Goal: Task Accomplishment & Management: Use online tool/utility

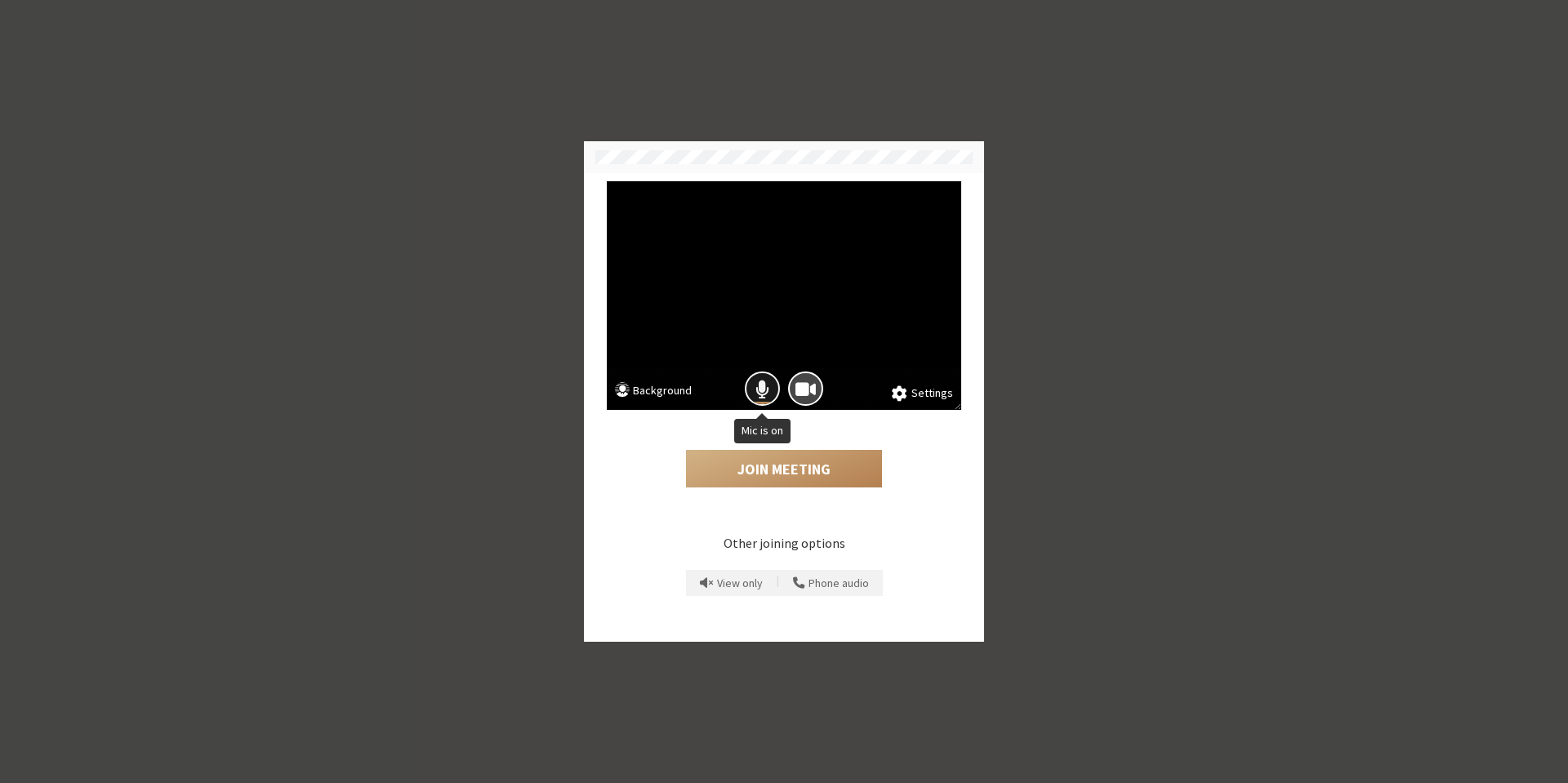
click at [757, 388] on span "Mic is on" at bounding box center [762, 389] width 14 height 22
click at [795, 473] on button "Join Meeting" at bounding box center [784, 469] width 196 height 38
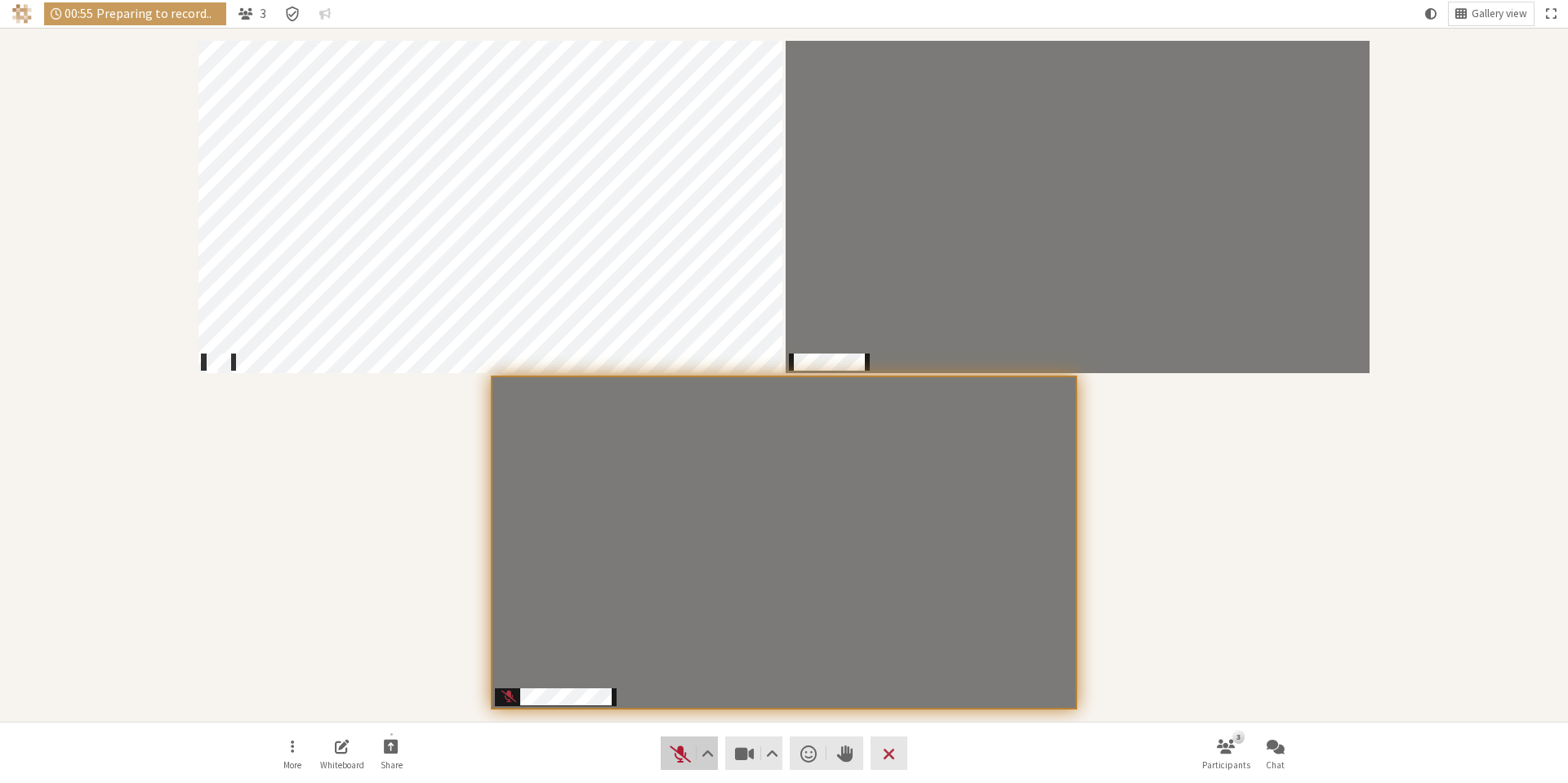
click at [683, 752] on span "Unmute (Alt+A)" at bounding box center [680, 754] width 23 height 23
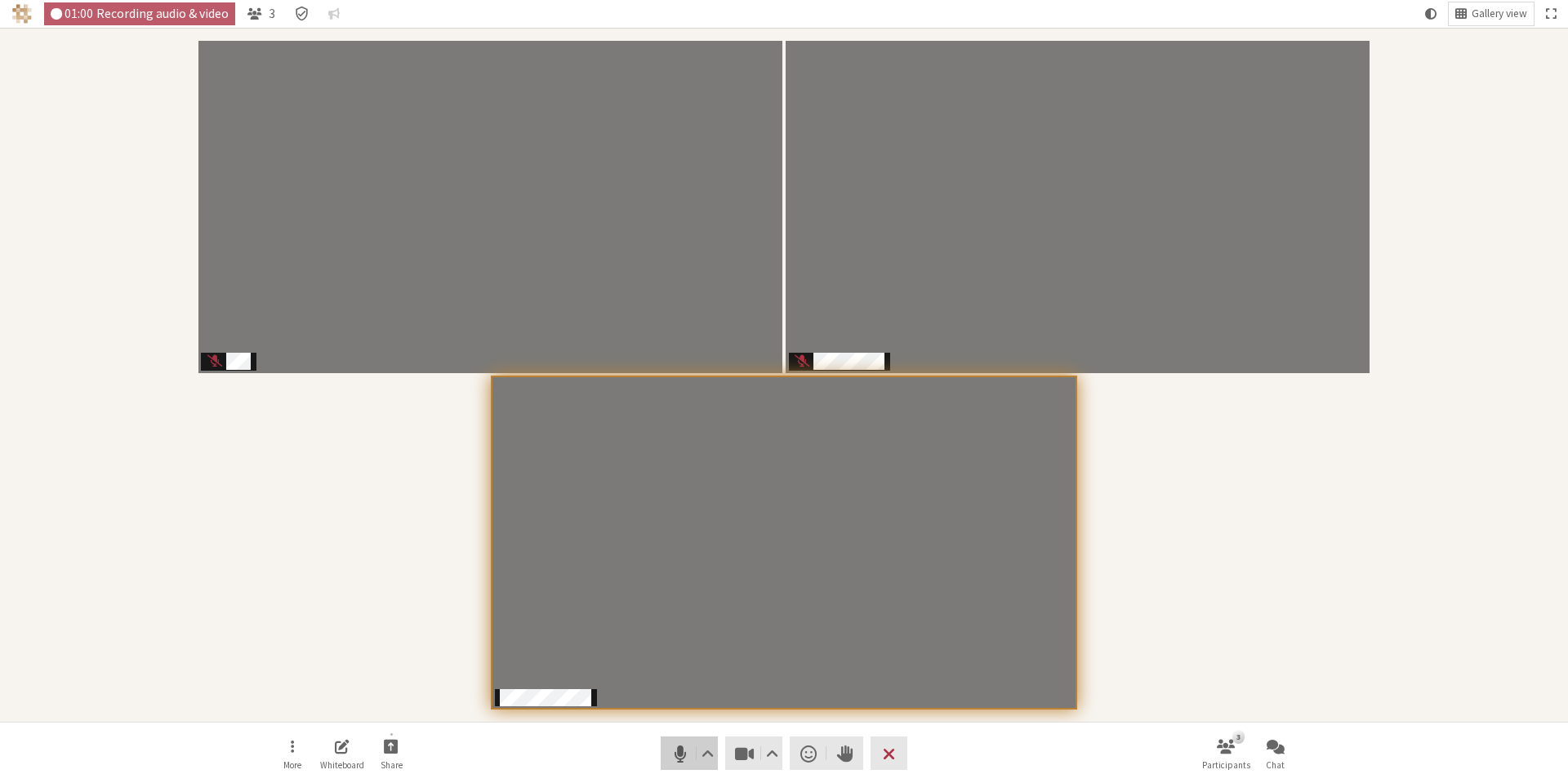
click at [685, 752] on span "Mute (Alt+A)" at bounding box center [680, 754] width 23 height 23
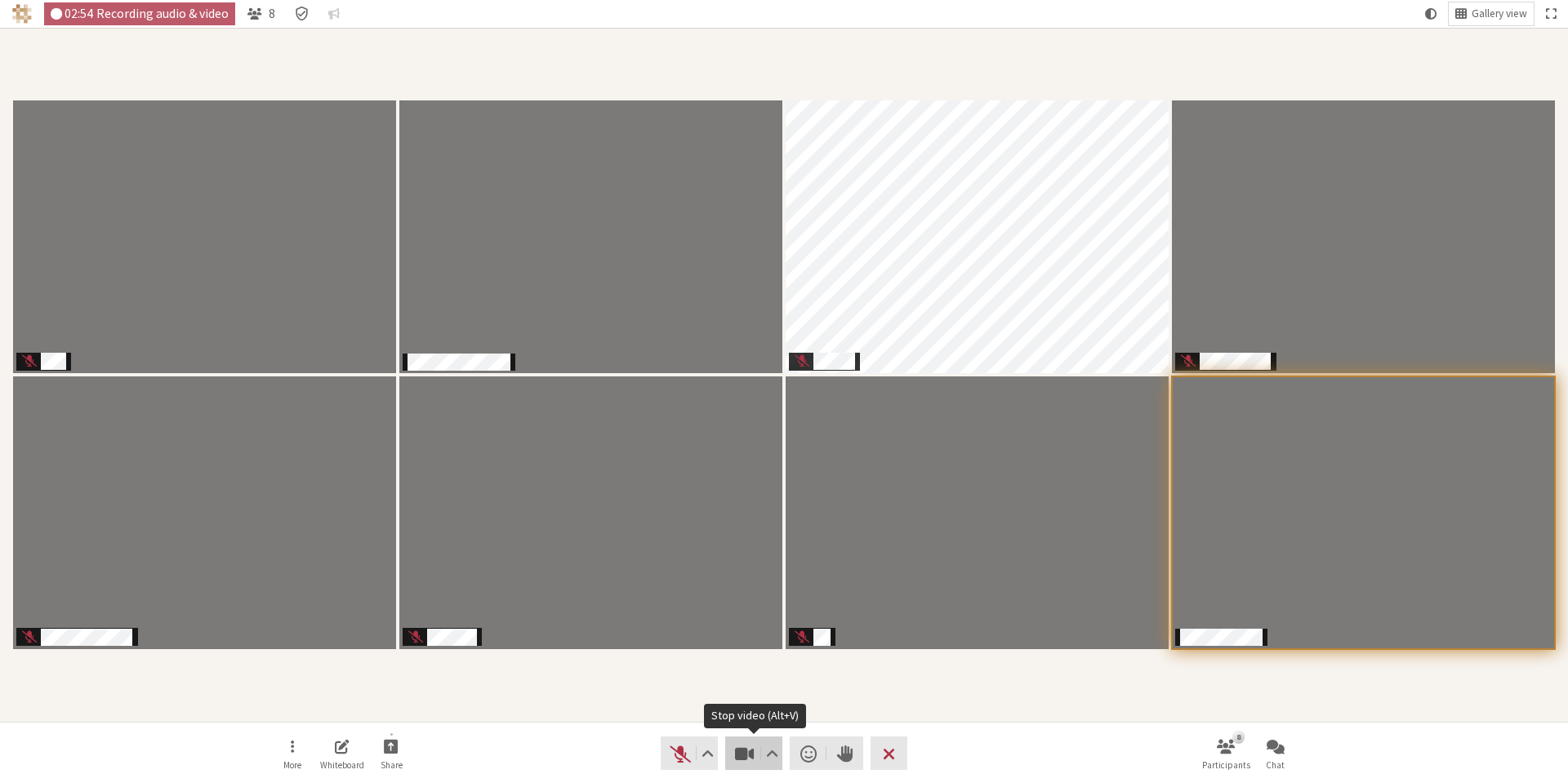
click at [736, 763] on span "Stop video (Alt+V)" at bounding box center [744, 754] width 23 height 23
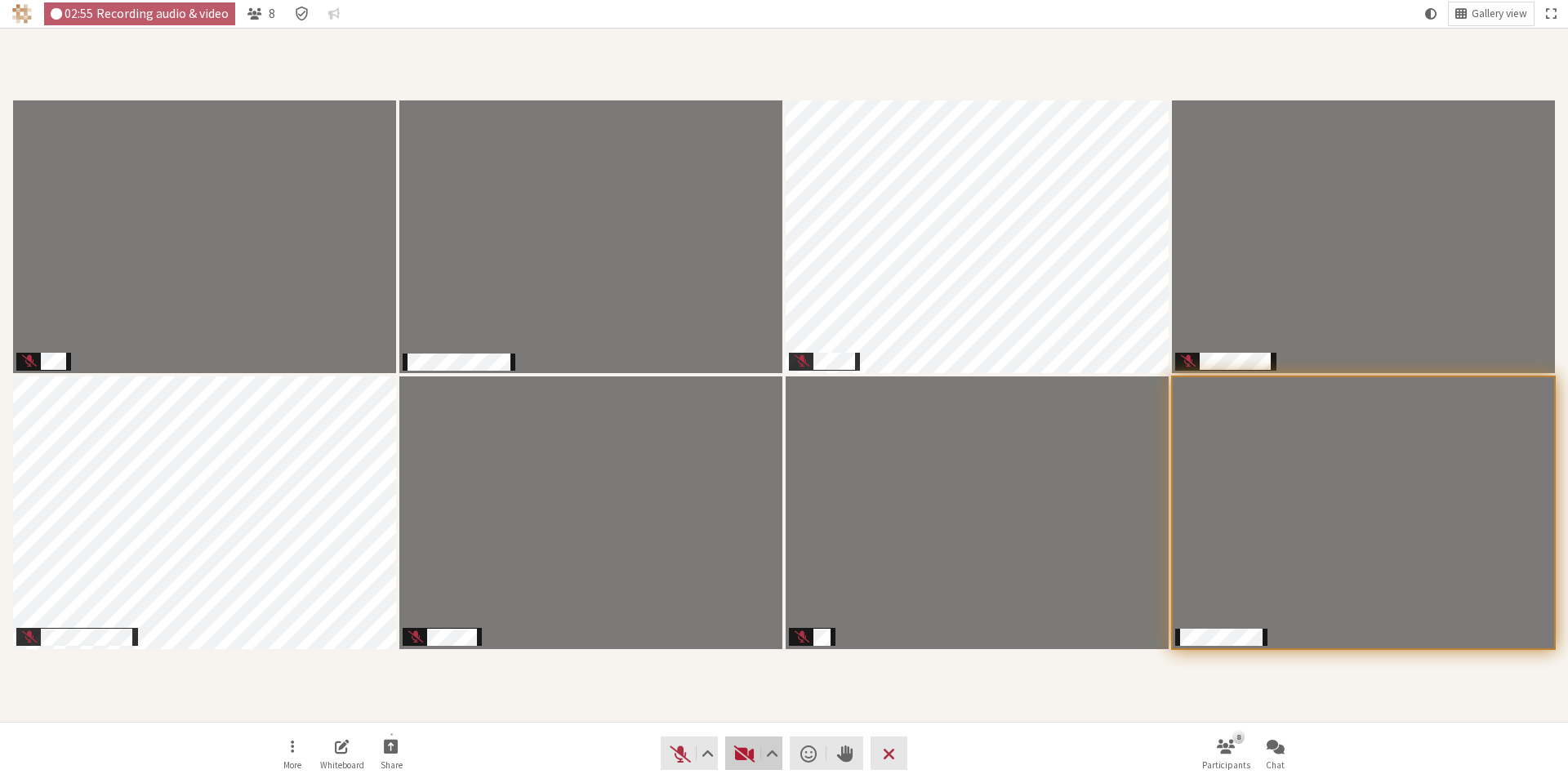
click at [736, 762] on span "Start video (Alt+V)" at bounding box center [744, 754] width 23 height 23
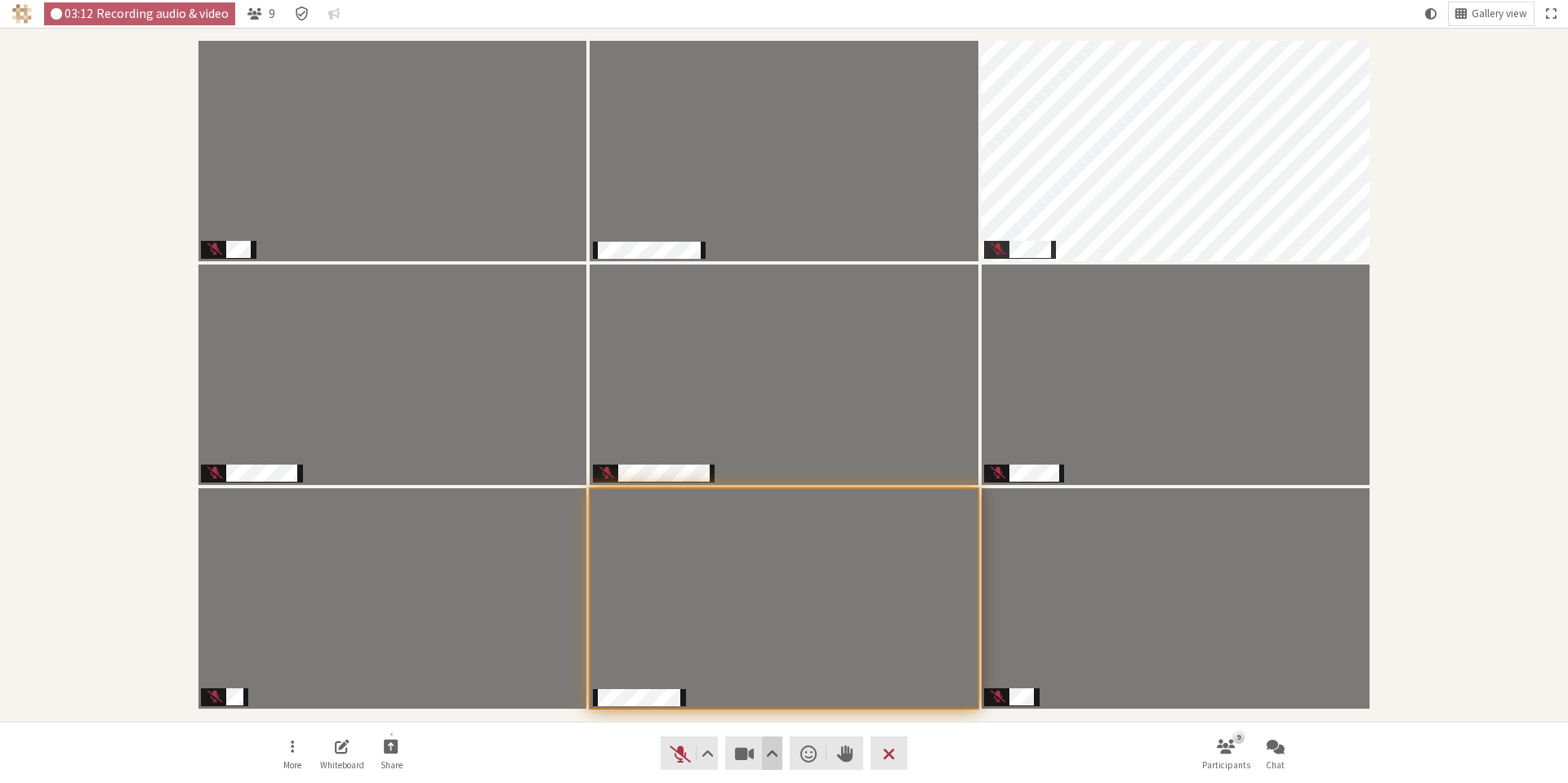
click at [783, 755] on button "Video setting" at bounding box center [772, 754] width 20 height 34
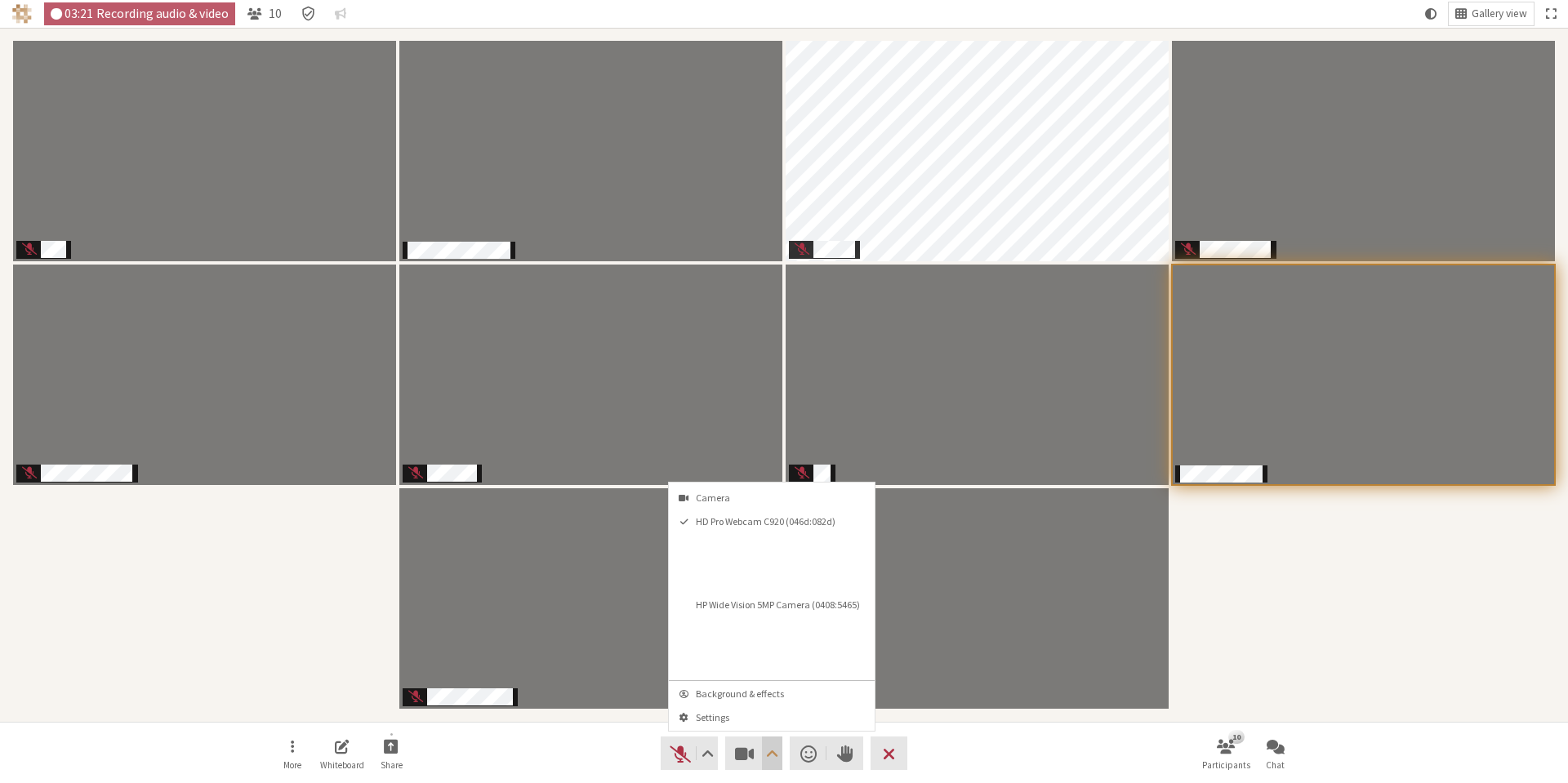
click at [770, 758] on span "Open menu" at bounding box center [772, 754] width 12 height 23
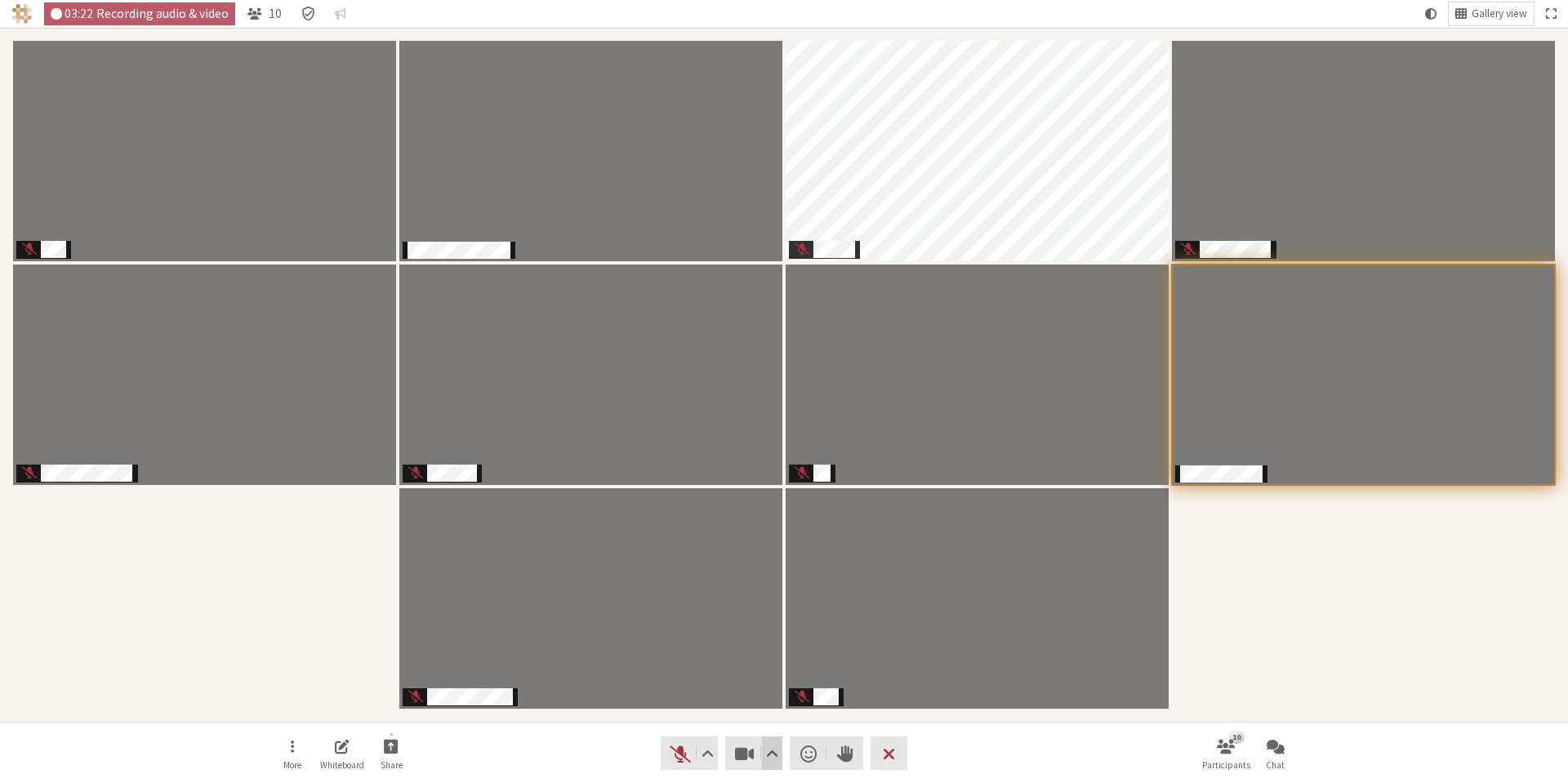
click at [770, 758] on span "Video setting" at bounding box center [772, 754] width 12 height 23
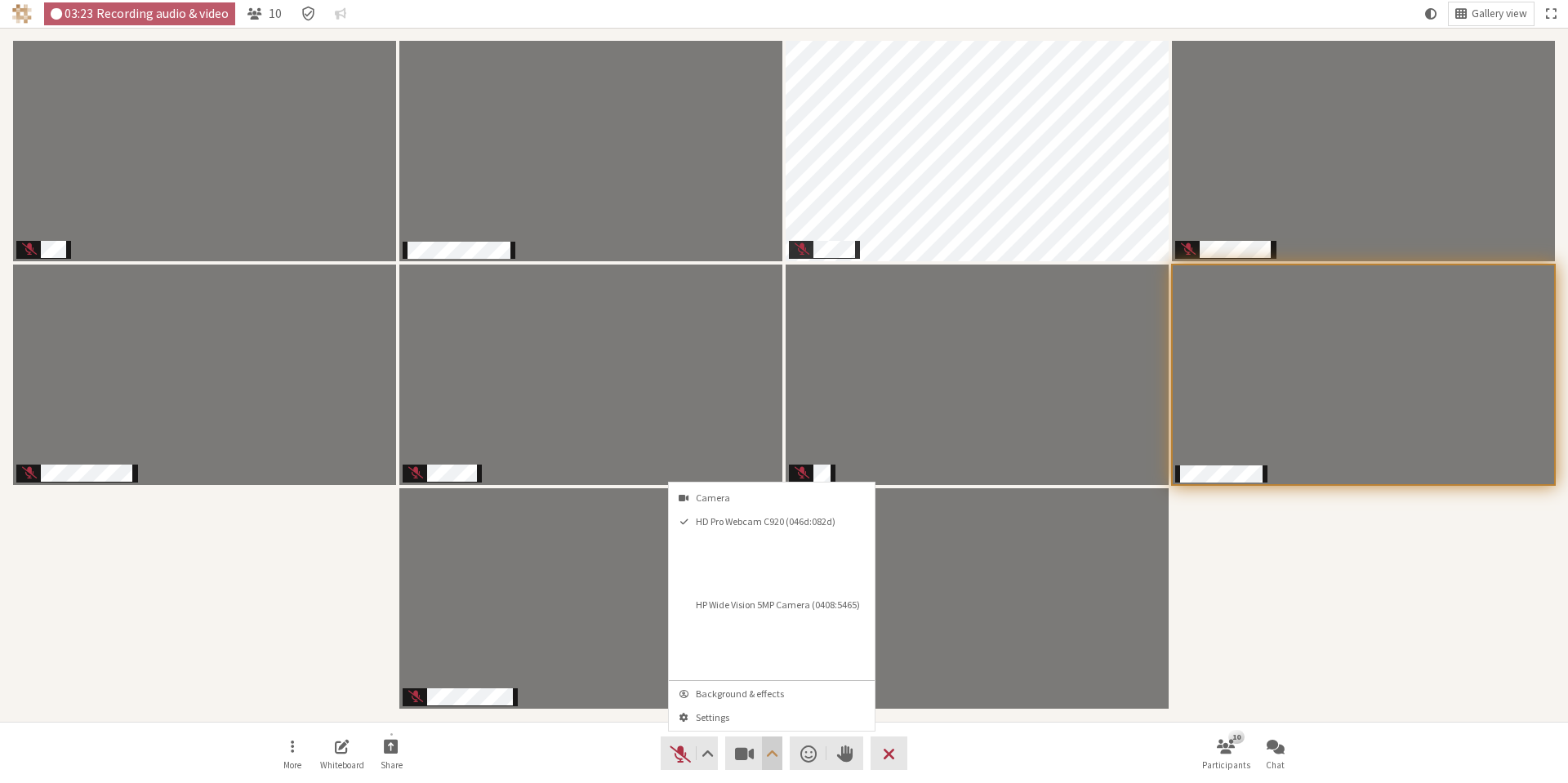
click at [770, 758] on span "Open menu" at bounding box center [772, 754] width 12 height 23
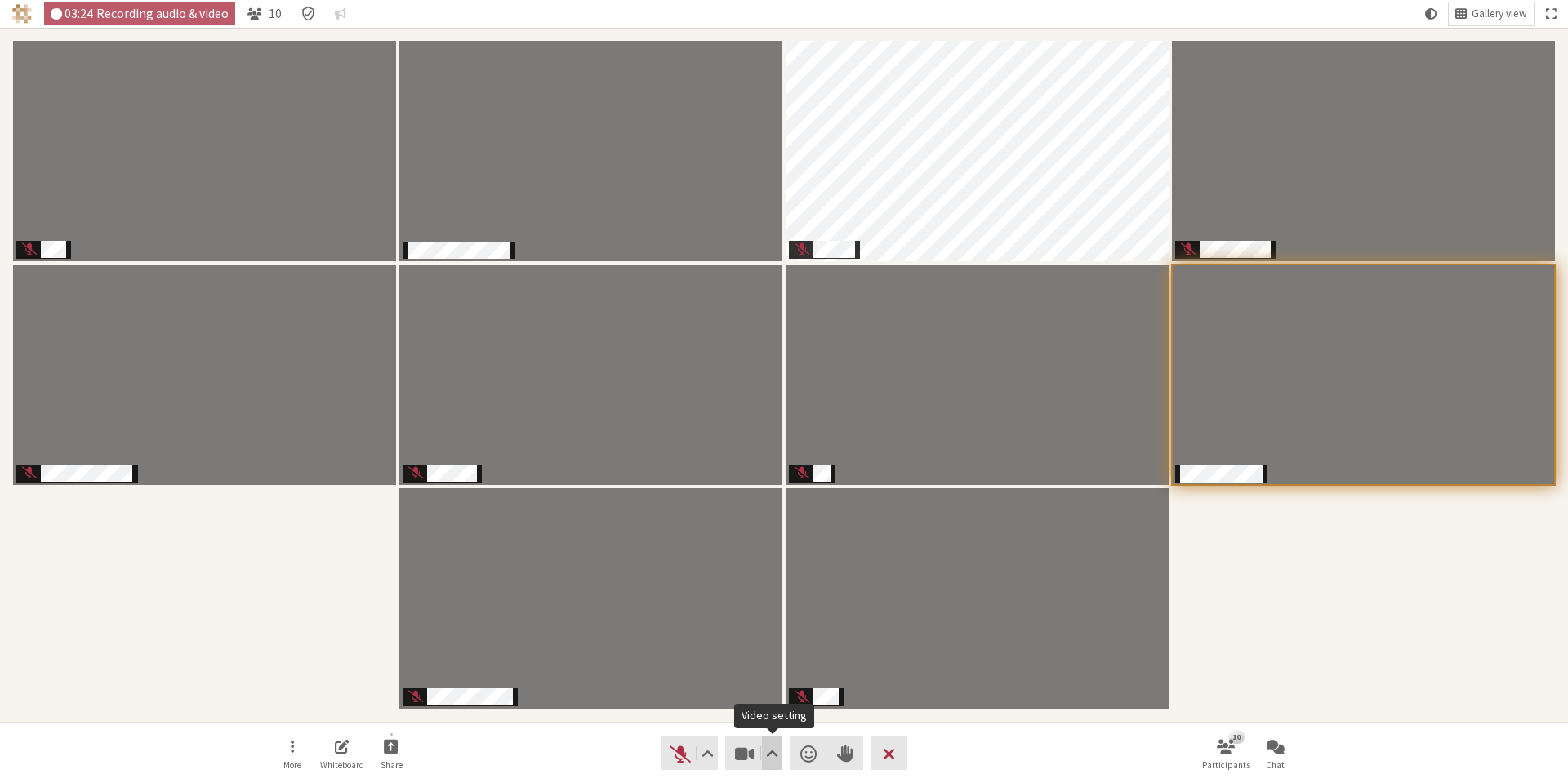
click at [770, 758] on span "Video setting" at bounding box center [772, 754] width 12 height 23
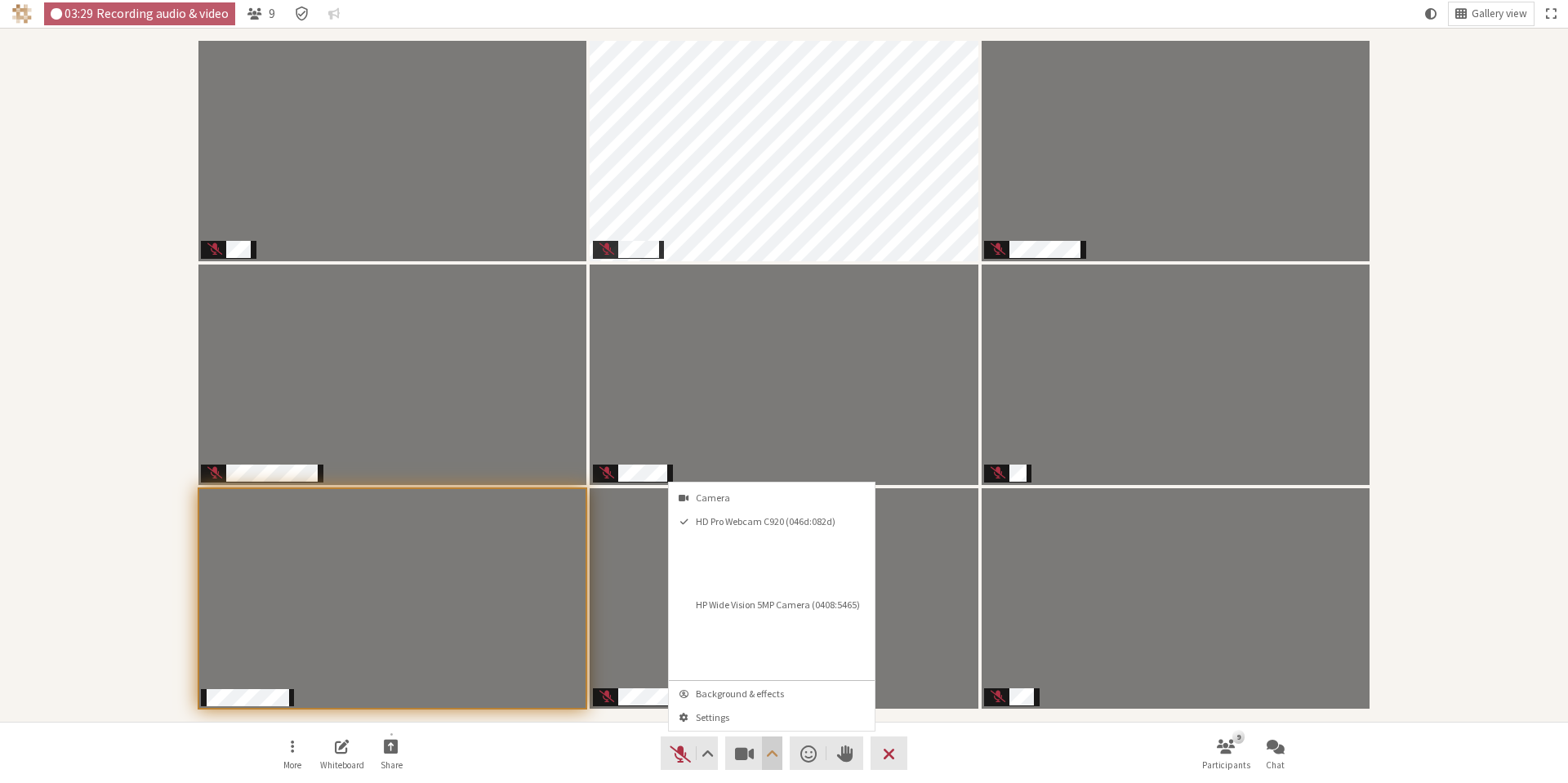
click at [767, 763] on span "Open menu" at bounding box center [772, 754] width 12 height 23
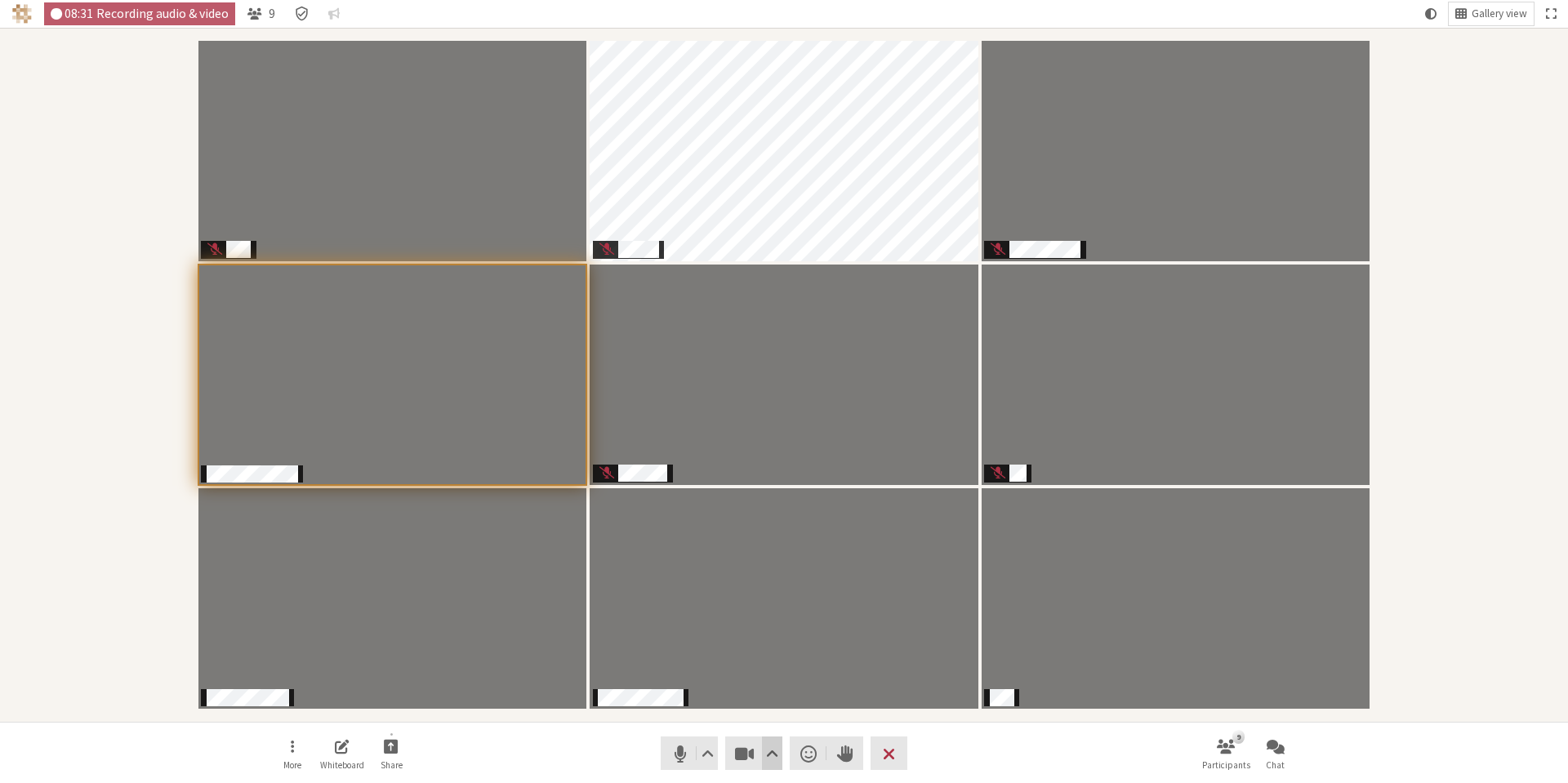
click at [775, 751] on span "Video setting" at bounding box center [772, 754] width 12 height 23
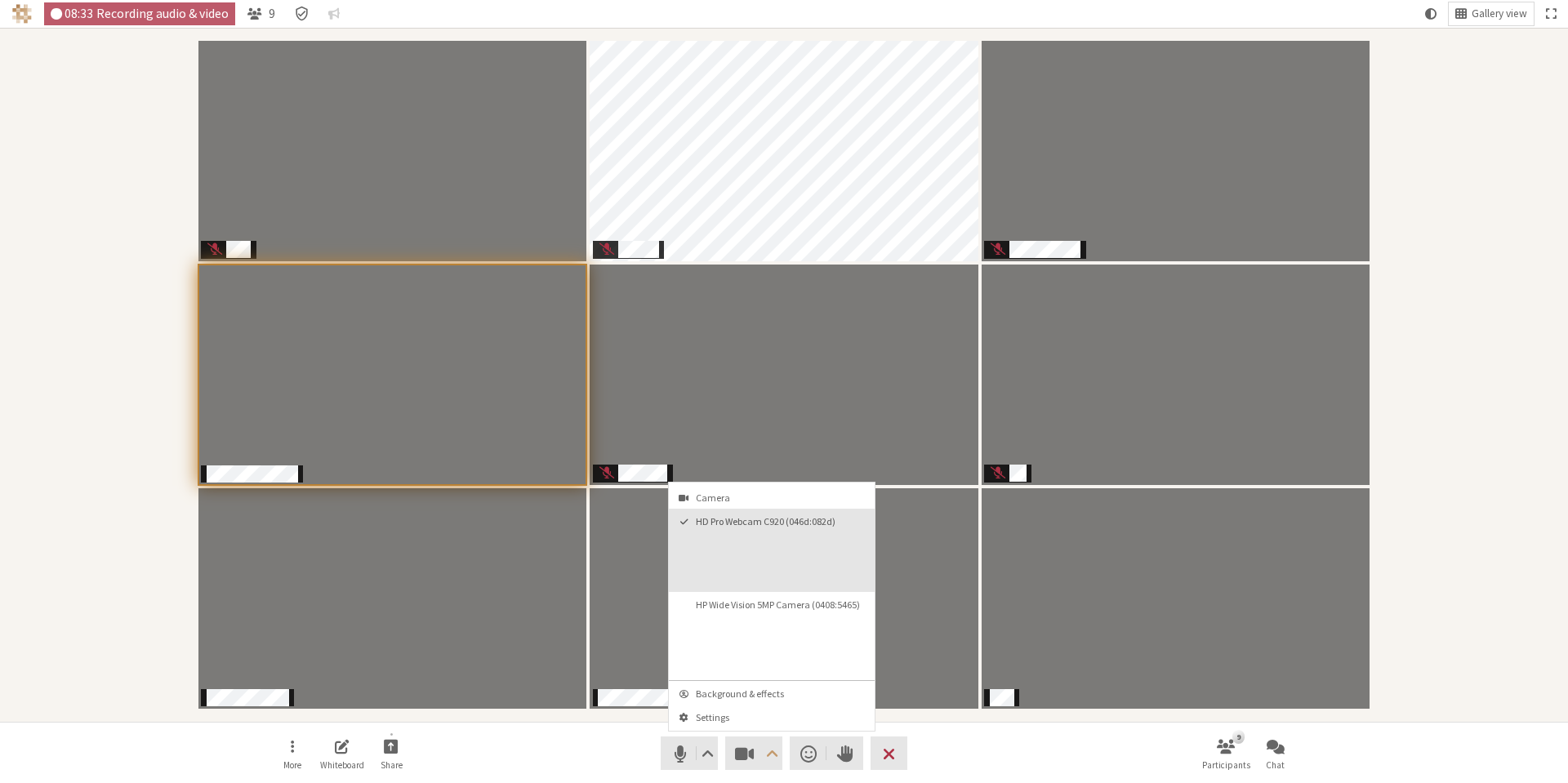
click at [784, 562] on video "HD Pro Webcam C920 (046d:082d)" at bounding box center [816, 560] width 108 height 54
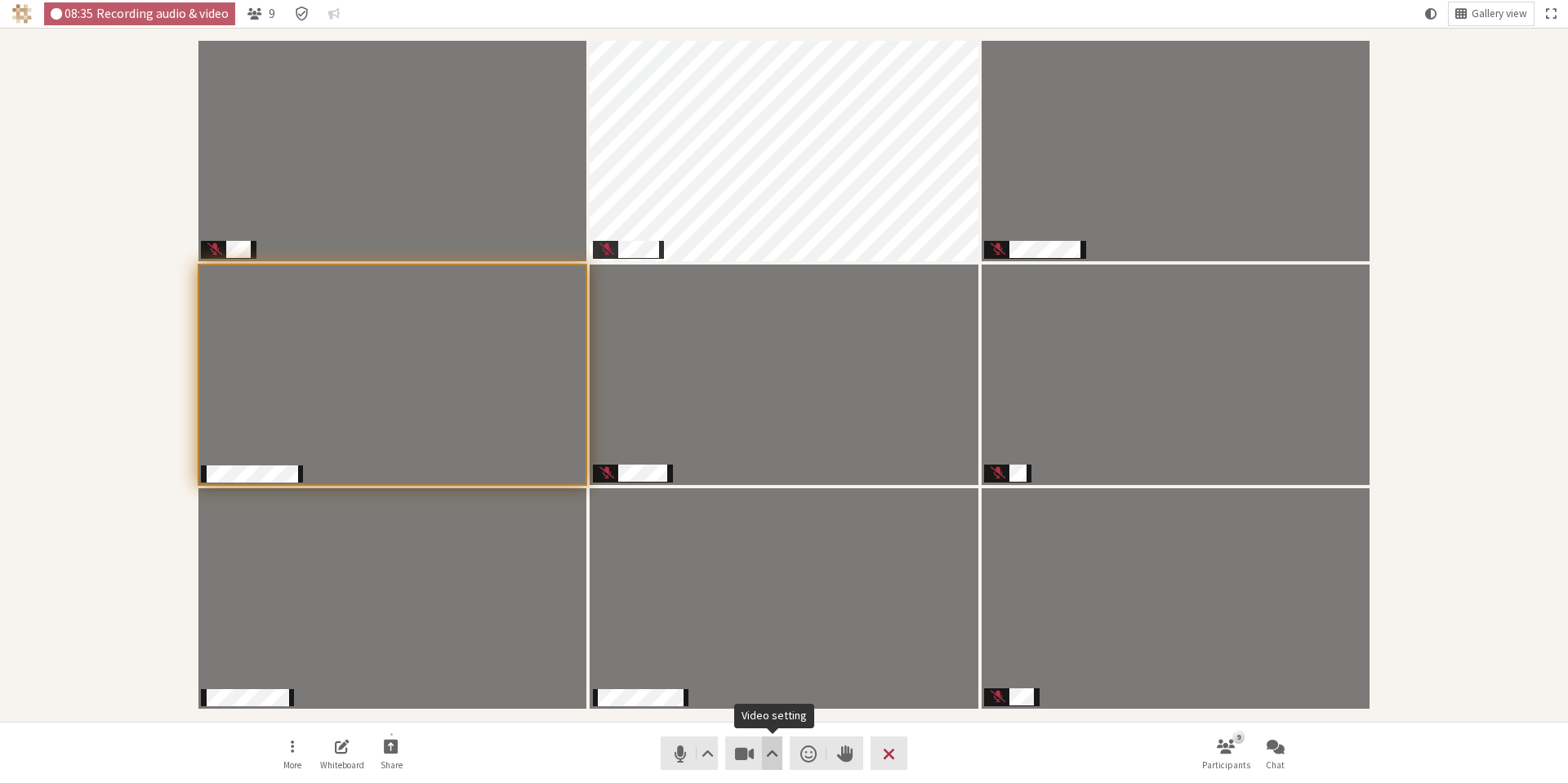
click at [769, 756] on span "Video setting" at bounding box center [772, 754] width 12 height 23
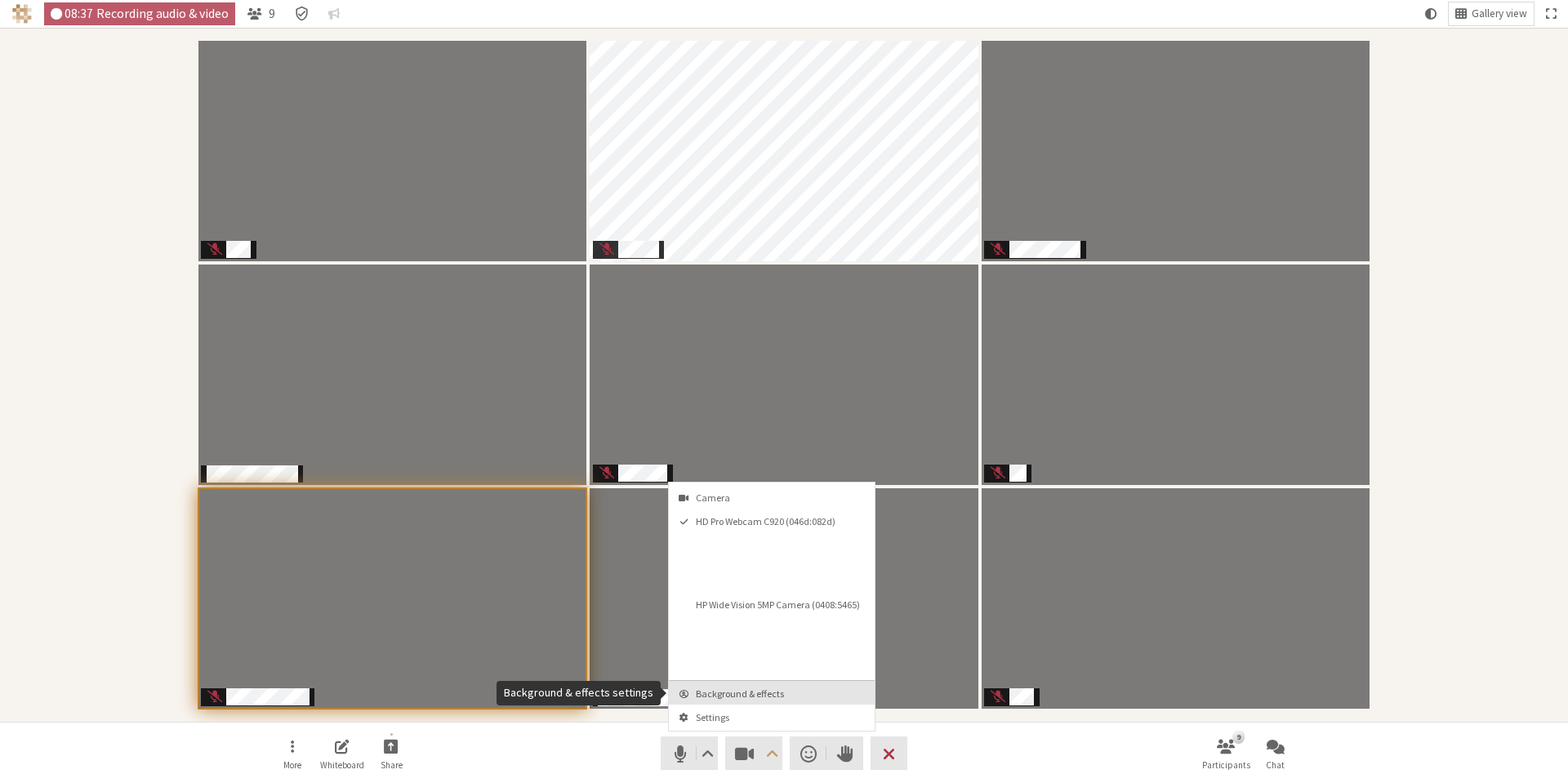
click at [751, 694] on span "Background & effects" at bounding box center [781, 694] width 171 height 11
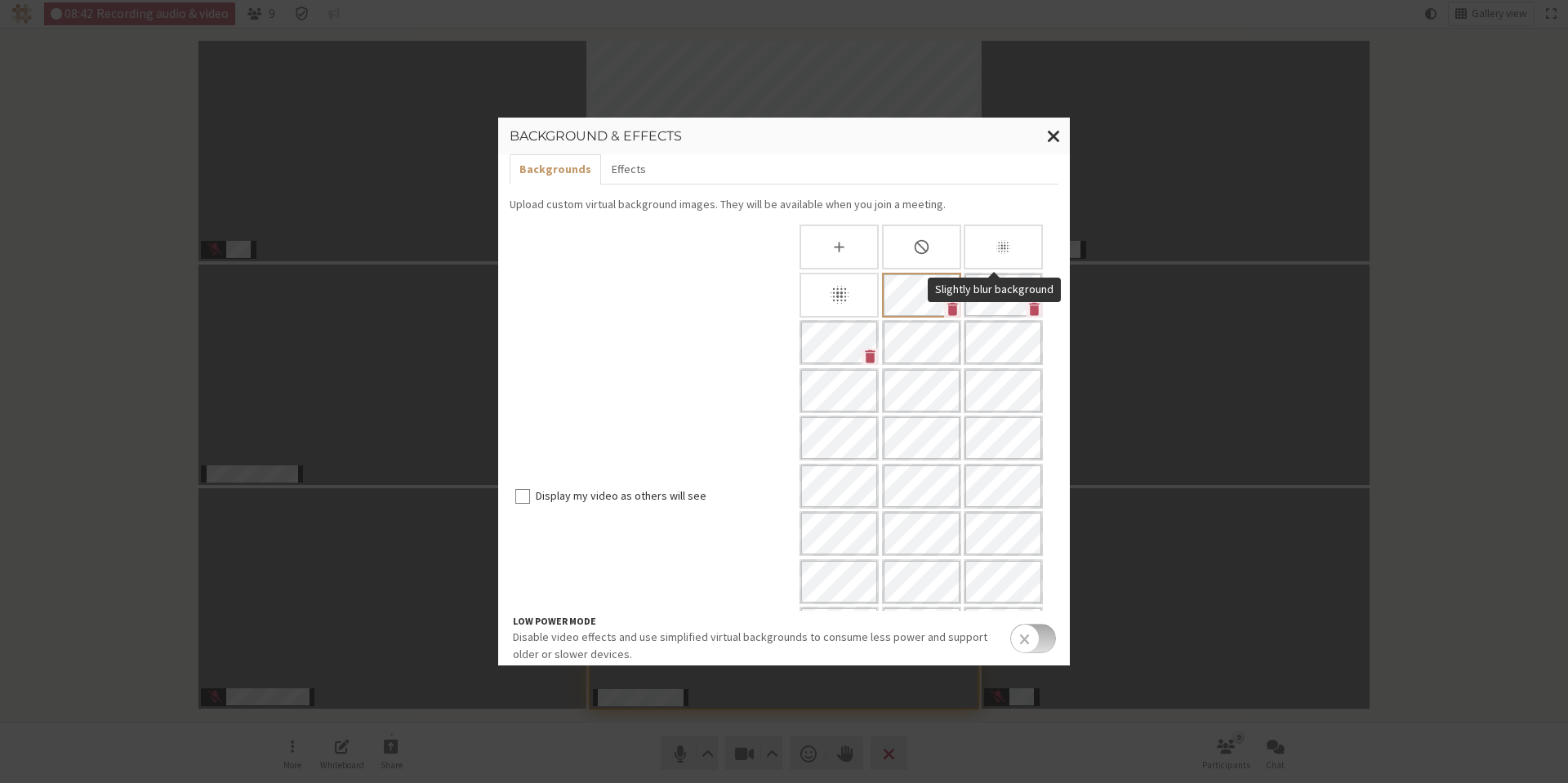
click at [979, 248] on div "Slightly blur background" at bounding box center [1003, 246] width 80 height 45
click at [1062, 136] on button "Close modal" at bounding box center [1054, 136] width 32 height 38
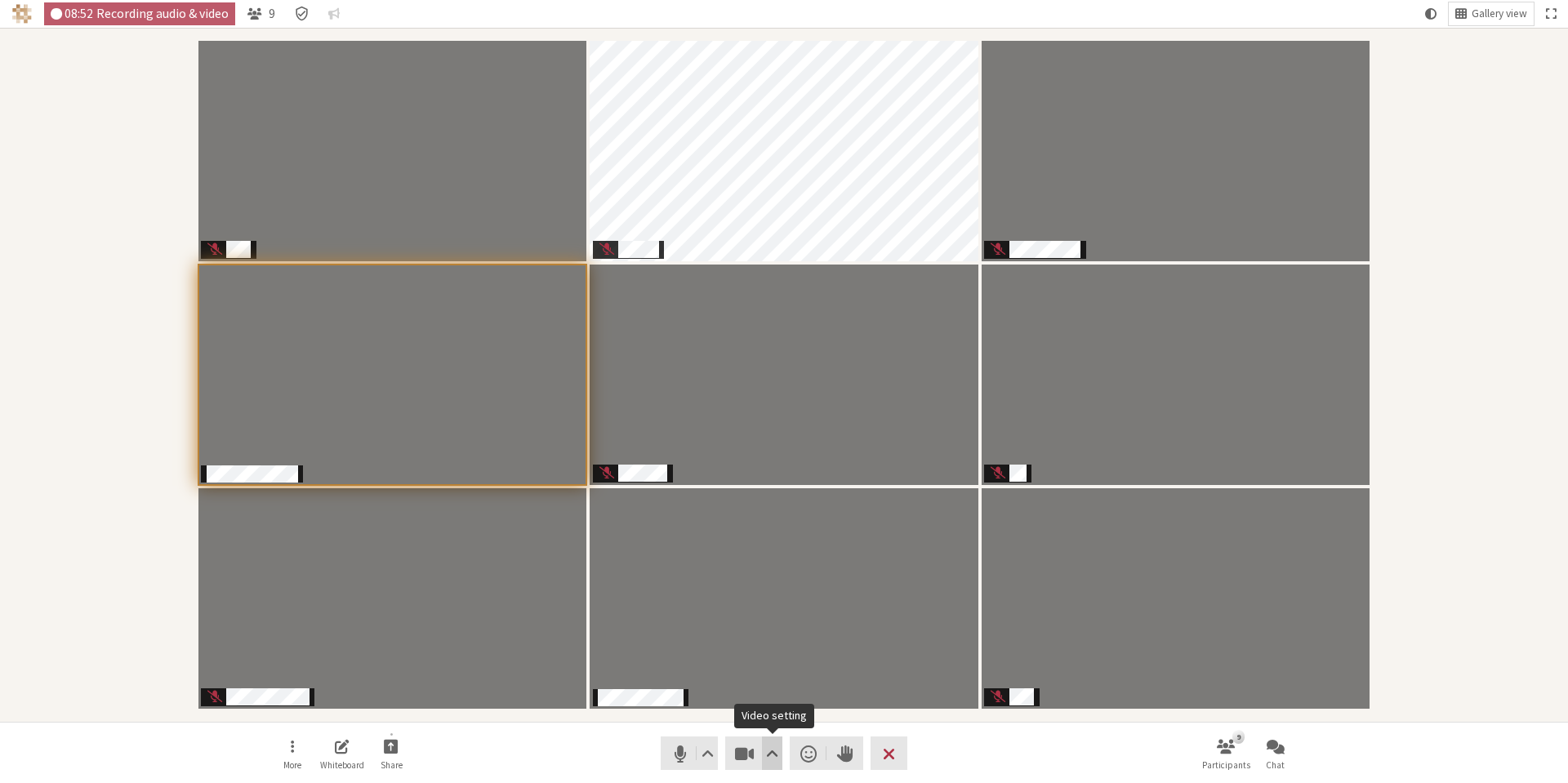
click at [776, 752] on span "Video setting" at bounding box center [772, 754] width 12 height 23
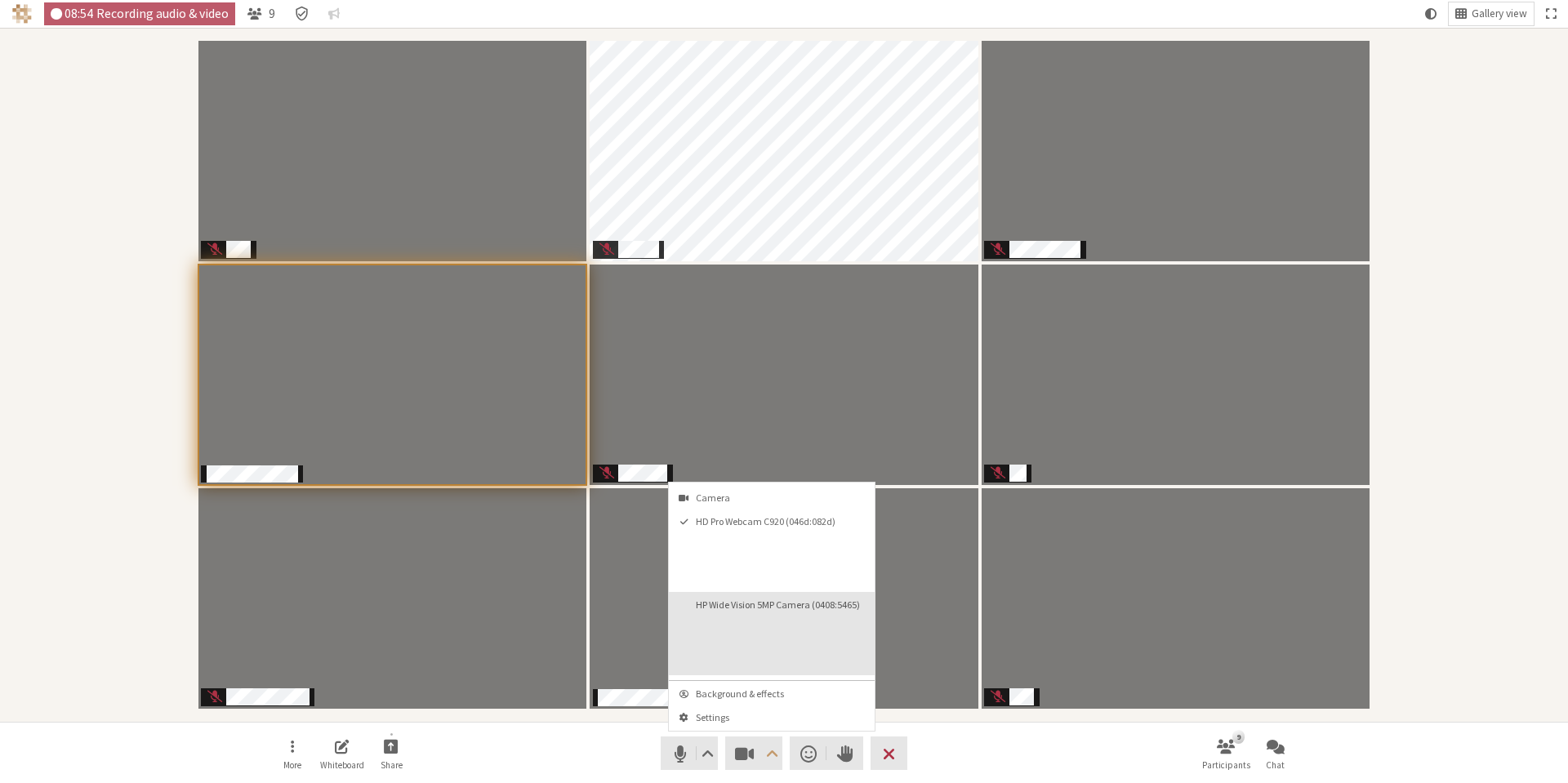
click at [824, 642] on video "HP Wide Vision 5MP Camera (0408:5465)" at bounding box center [816, 643] width 108 height 54
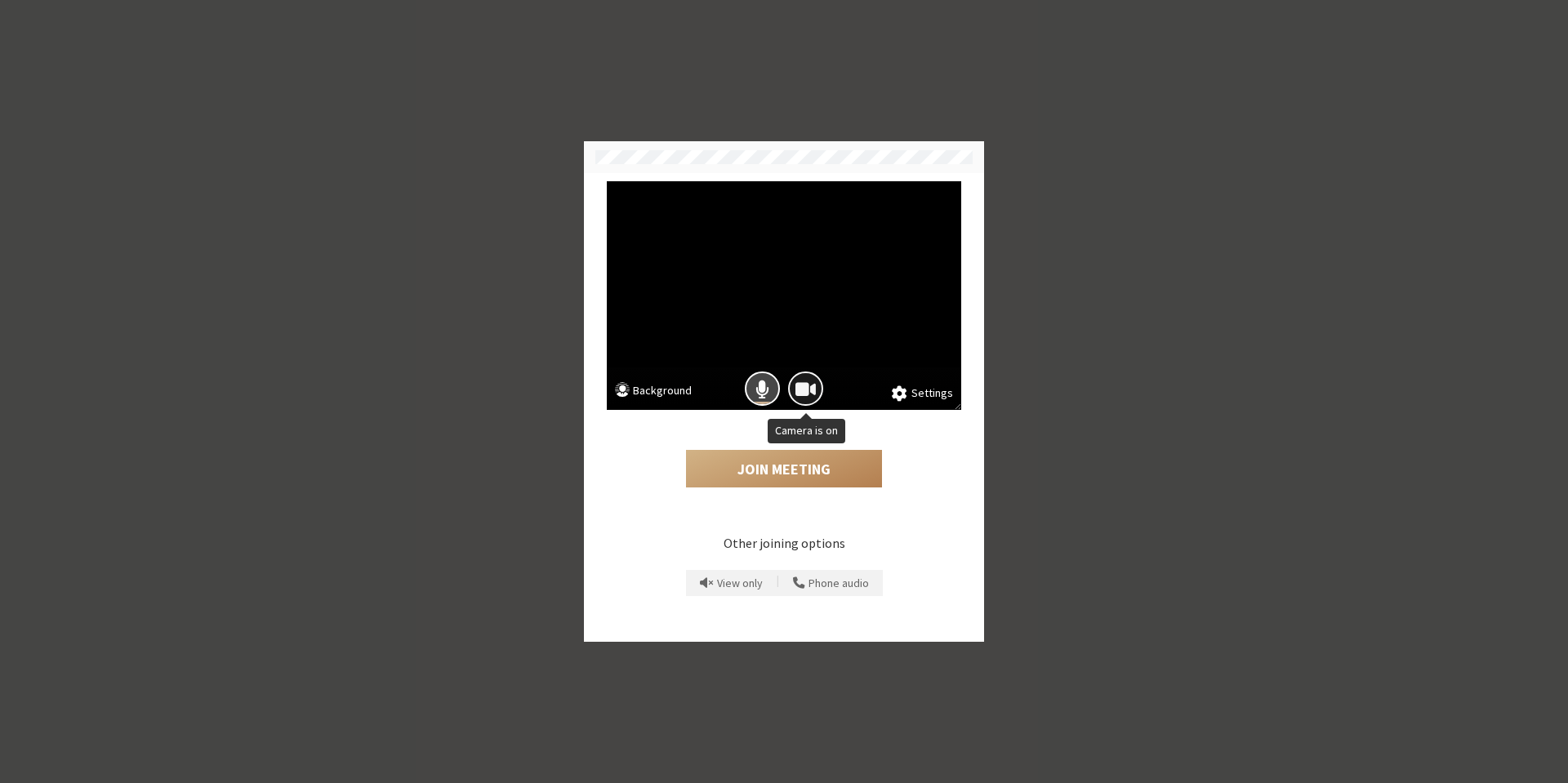
click at [797, 389] on span "Camera is on" at bounding box center [806, 389] width 20 height 22
click at [759, 386] on span "Mic is on" at bounding box center [762, 389] width 14 height 22
click at [793, 389] on button "Camera is off" at bounding box center [806, 389] width 35 height 35
click at [768, 397] on span "Mic is off" at bounding box center [762, 389] width 23 height 22
click at [774, 458] on button "Join Meeting" at bounding box center [784, 469] width 196 height 38
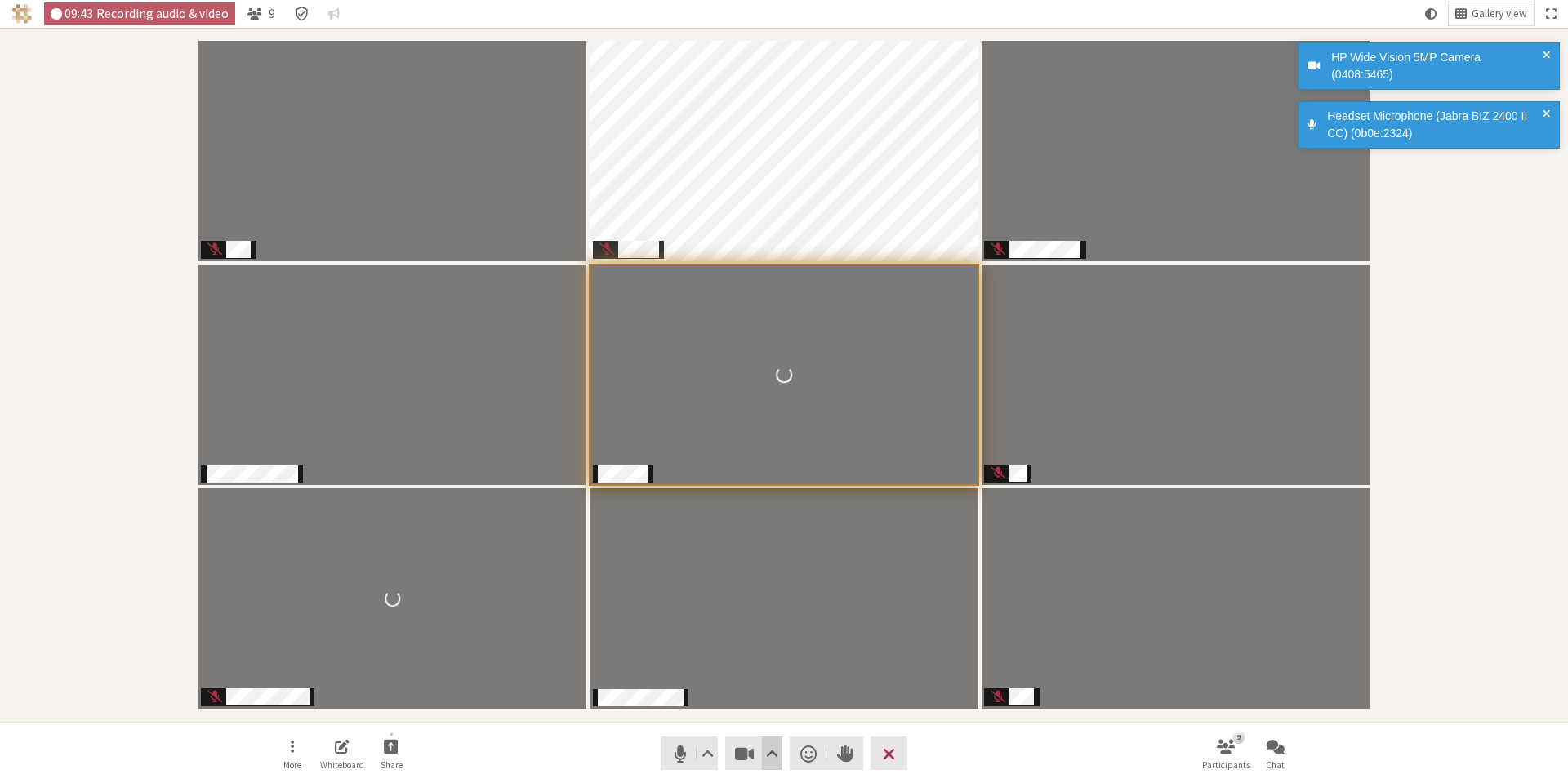
click at [771, 754] on span "Video setting" at bounding box center [772, 754] width 12 height 23
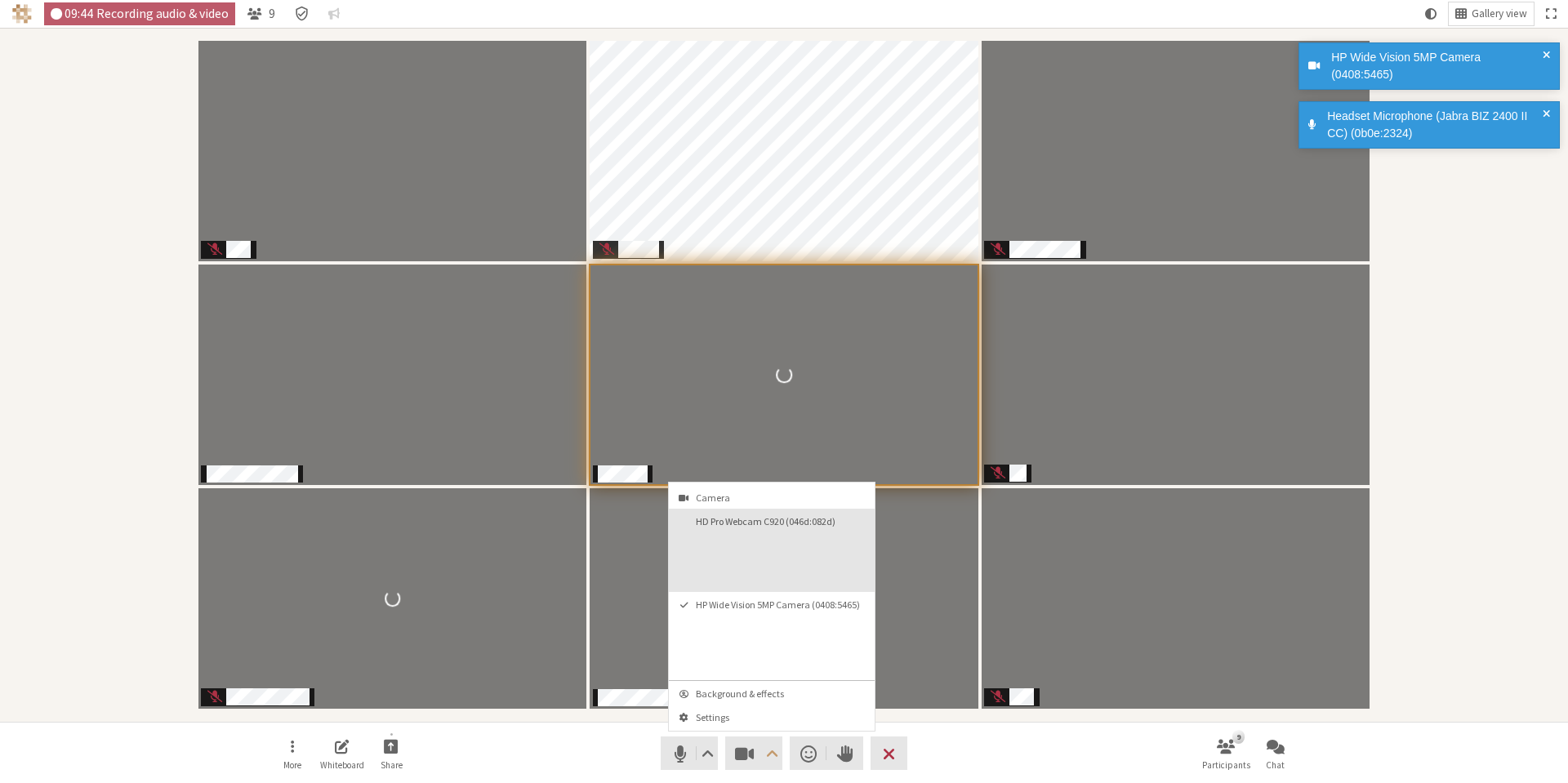
click at [775, 568] on video "HD Pro Webcam C920 (046d:082d)" at bounding box center [816, 560] width 108 height 54
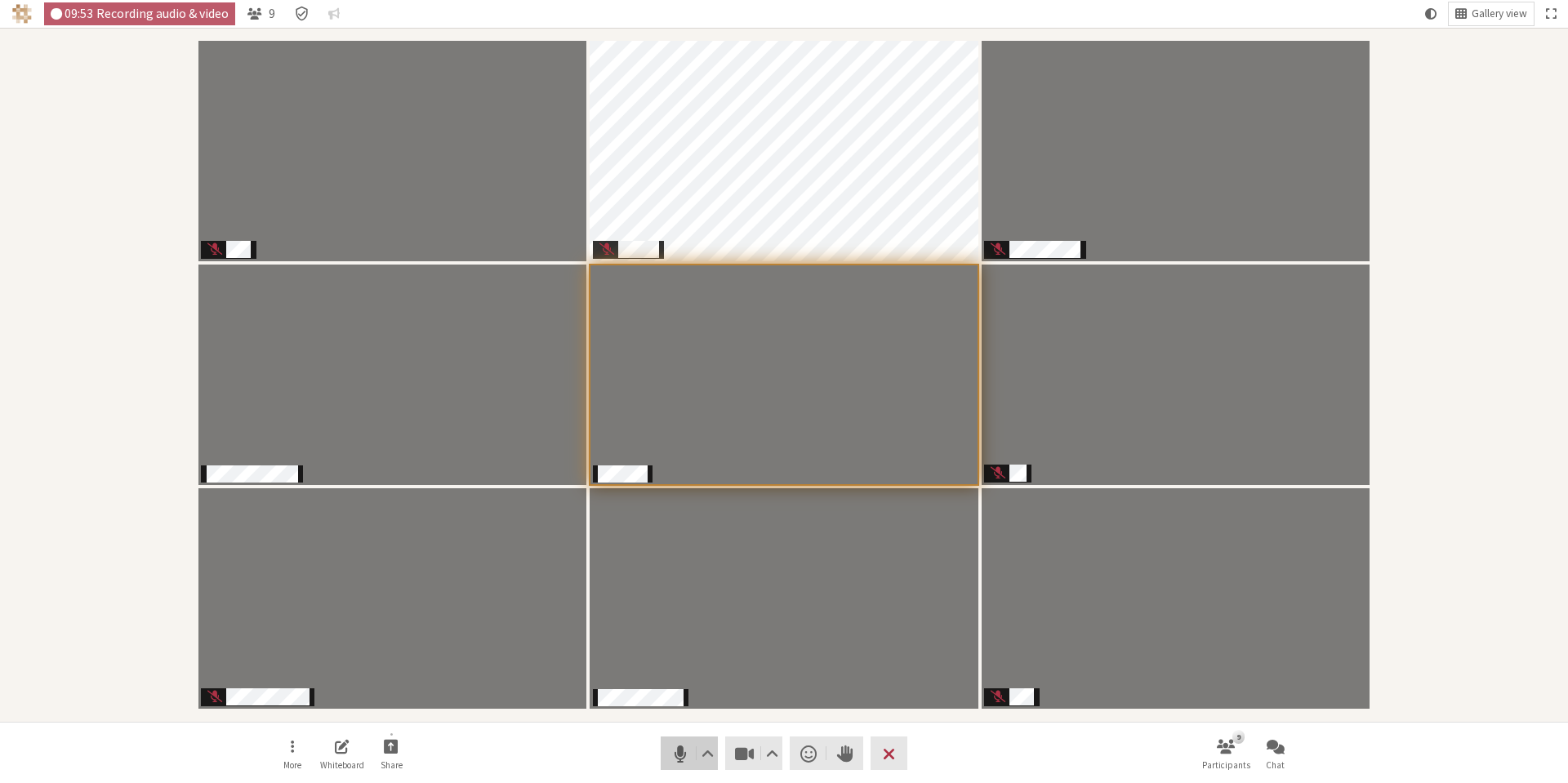
click at [676, 753] on span "Mute (Alt+A)" at bounding box center [680, 754] width 23 height 23
click at [775, 745] on span "Video setting" at bounding box center [772, 754] width 12 height 23
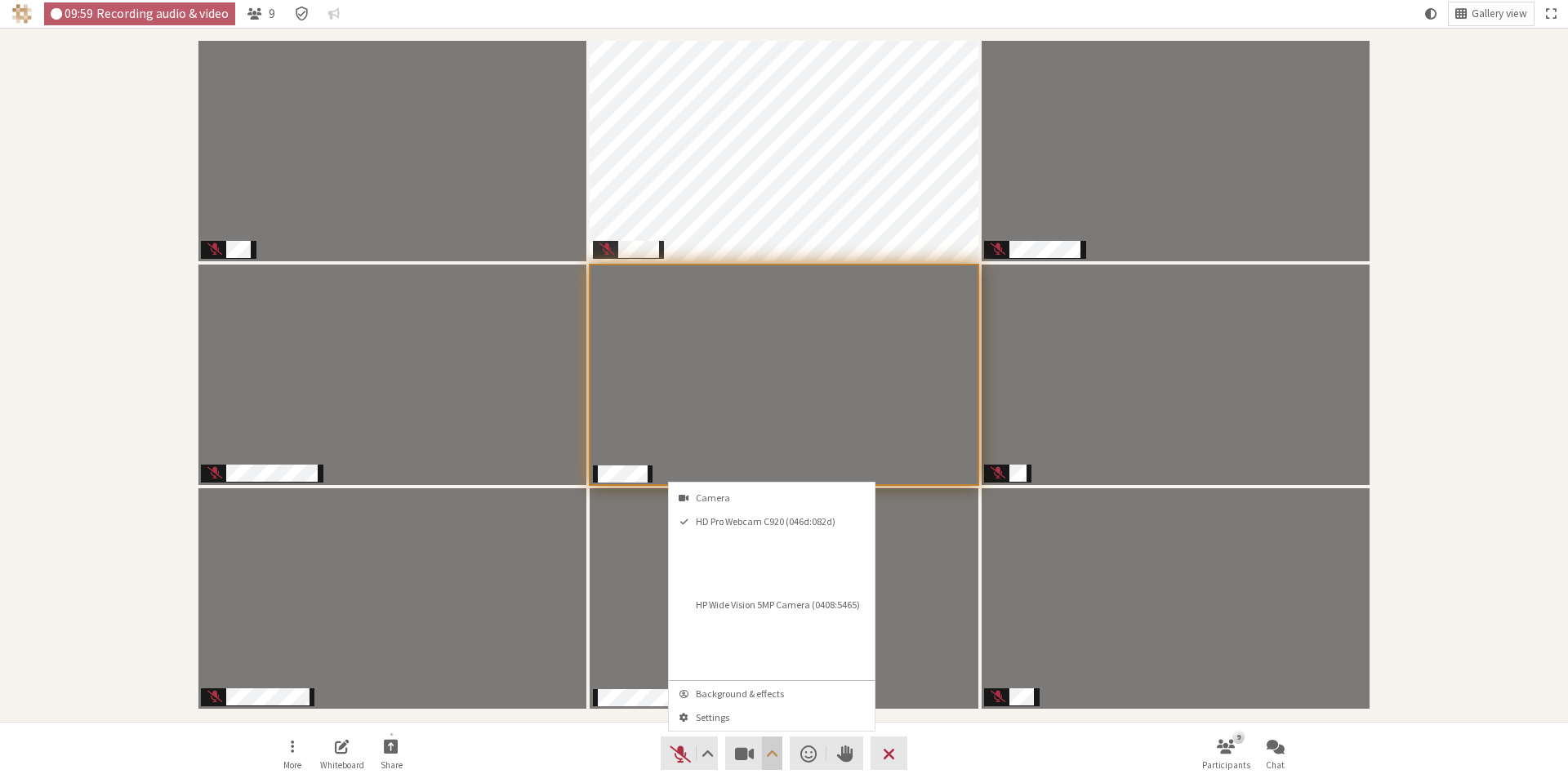
click at [773, 752] on span "Open menu" at bounding box center [772, 754] width 12 height 23
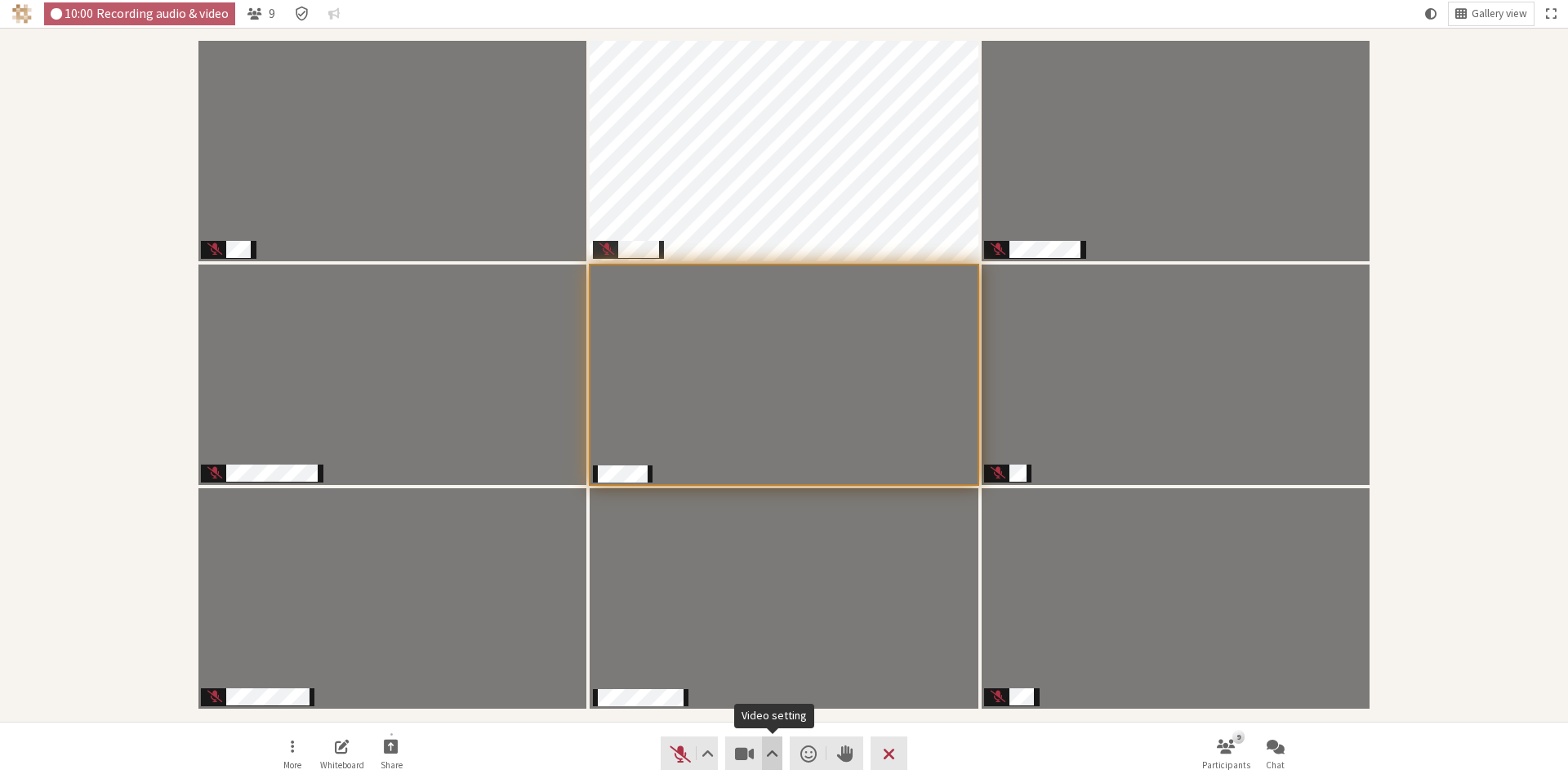
click at [768, 756] on span "Video setting" at bounding box center [772, 754] width 12 height 23
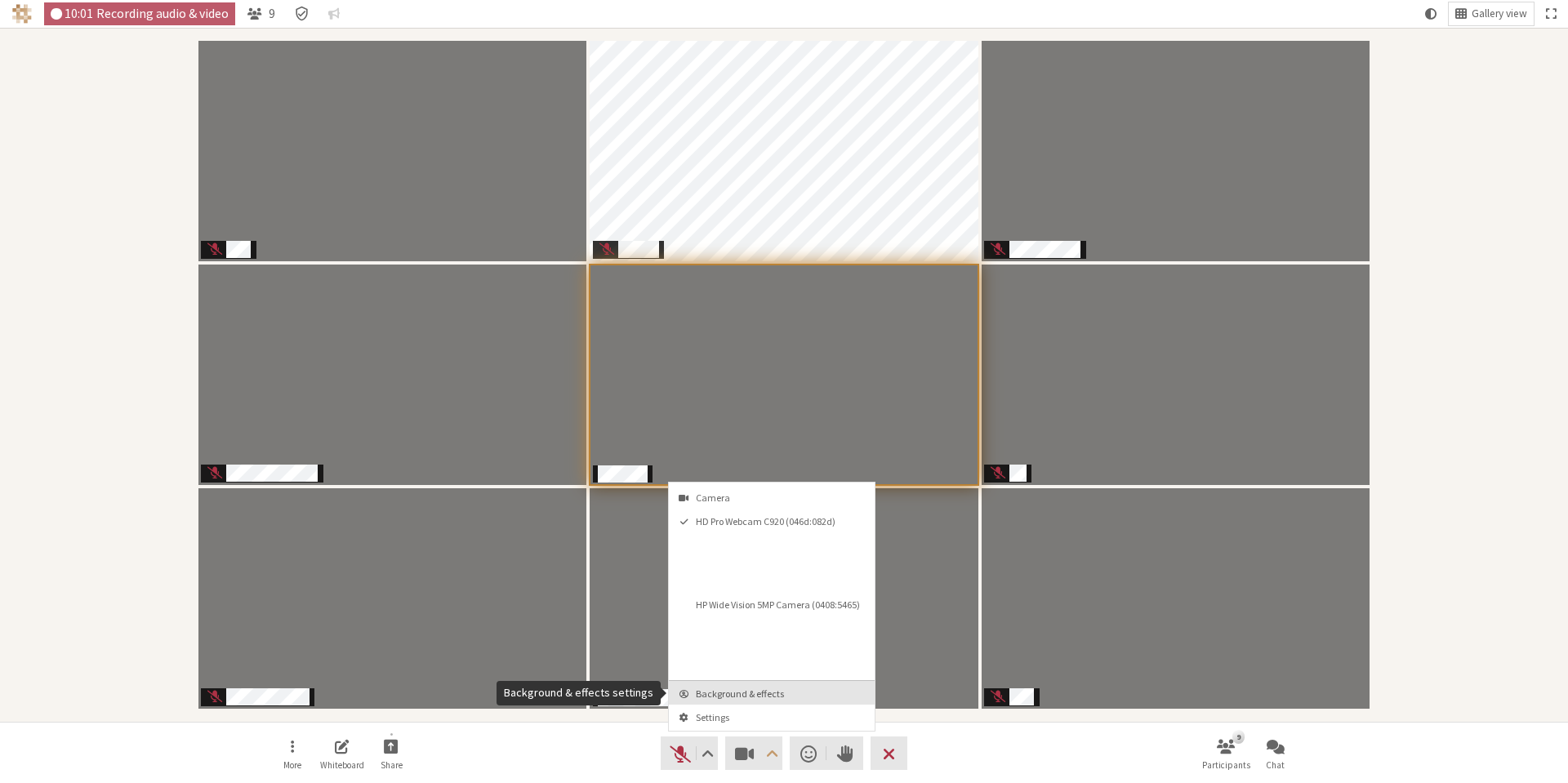
click at [758, 692] on span "Background & effects" at bounding box center [781, 694] width 171 height 11
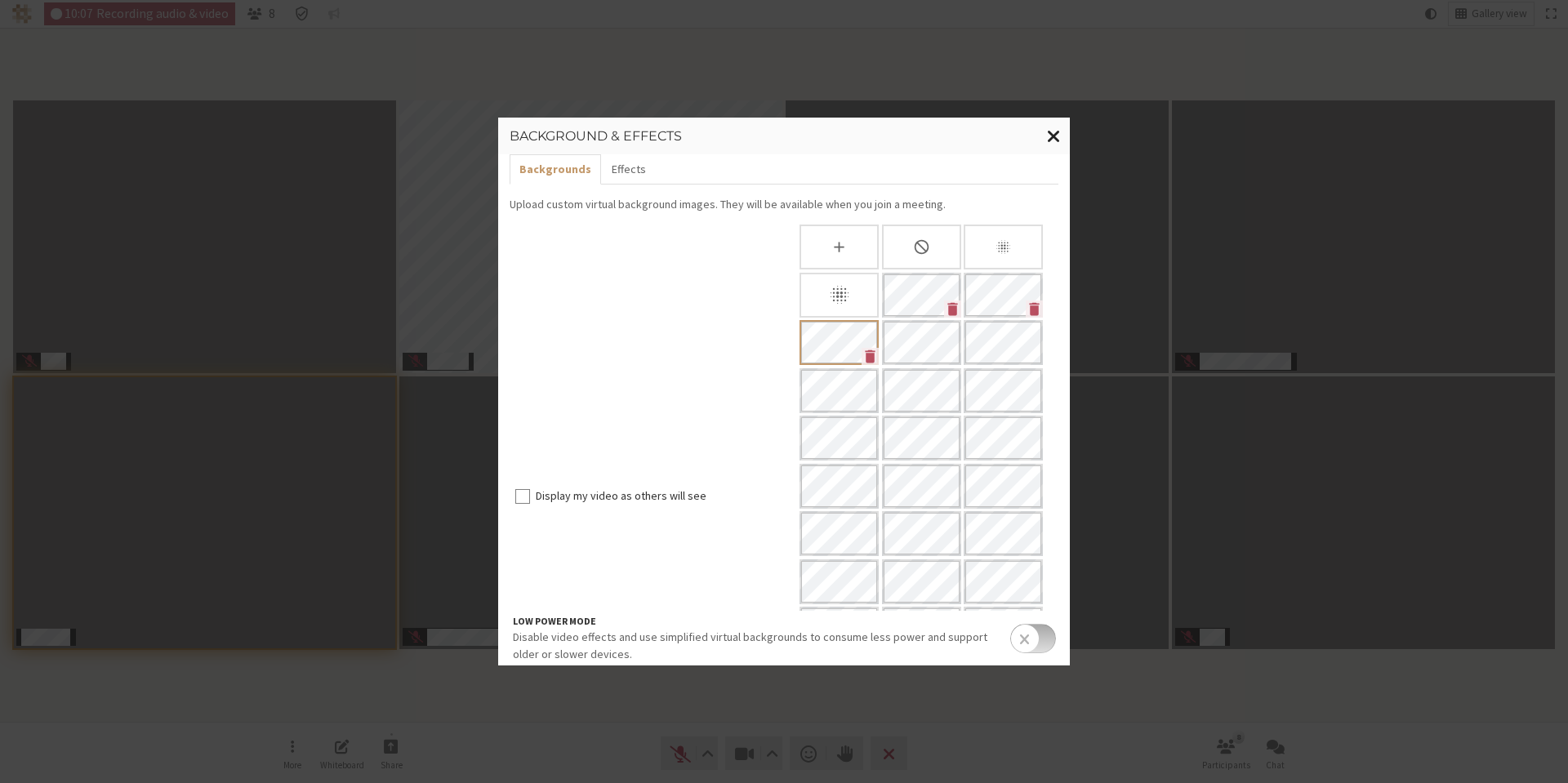
click at [1054, 137] on span "Close modal" at bounding box center [1054, 136] width 14 height 20
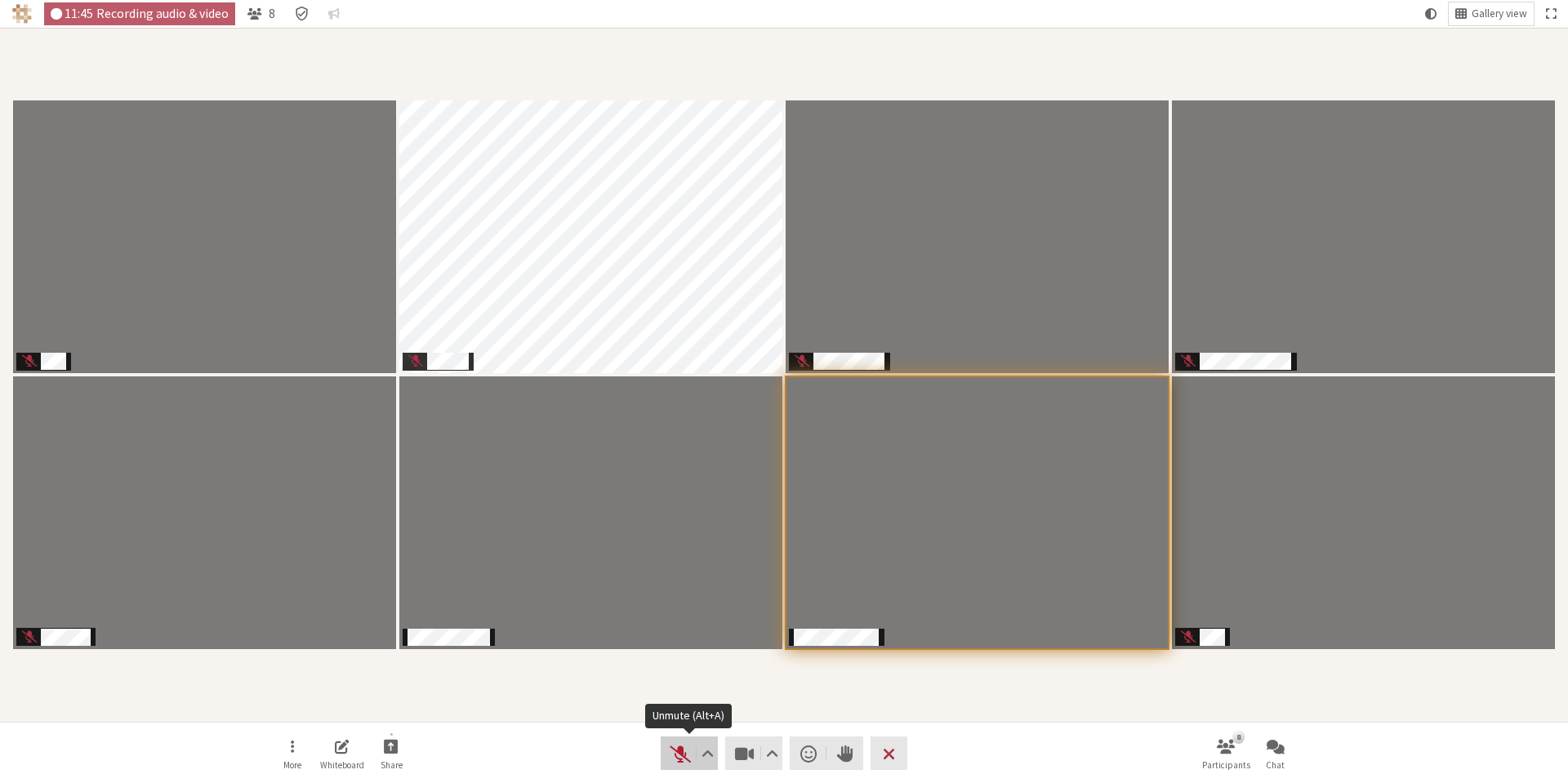
click at [676, 761] on span "Unmute (Alt+A)" at bounding box center [680, 754] width 23 height 23
click at [672, 759] on span "Mute (Alt+A)" at bounding box center [680, 754] width 23 height 23
click at [683, 759] on span "Unmute (Alt+A)" at bounding box center [680, 754] width 23 height 23
click at [683, 759] on span "Mute (Alt+A)" at bounding box center [680, 754] width 23 height 23
